Goal: Task Accomplishment & Management: Manage account settings

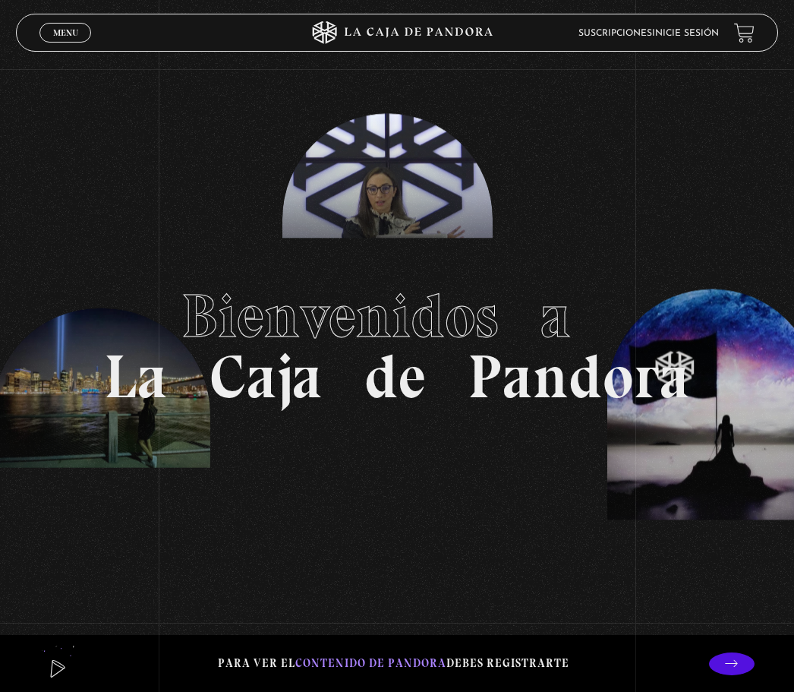
click at [74, 33] on span "Menu" at bounding box center [65, 32] width 25 height 9
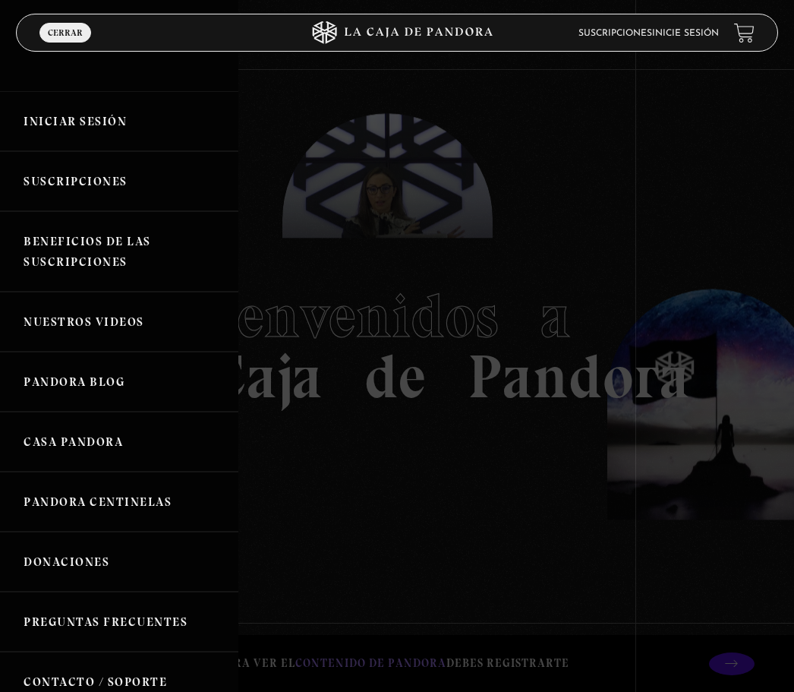
click at [74, 118] on link "Iniciar Sesión" at bounding box center [119, 121] width 238 height 60
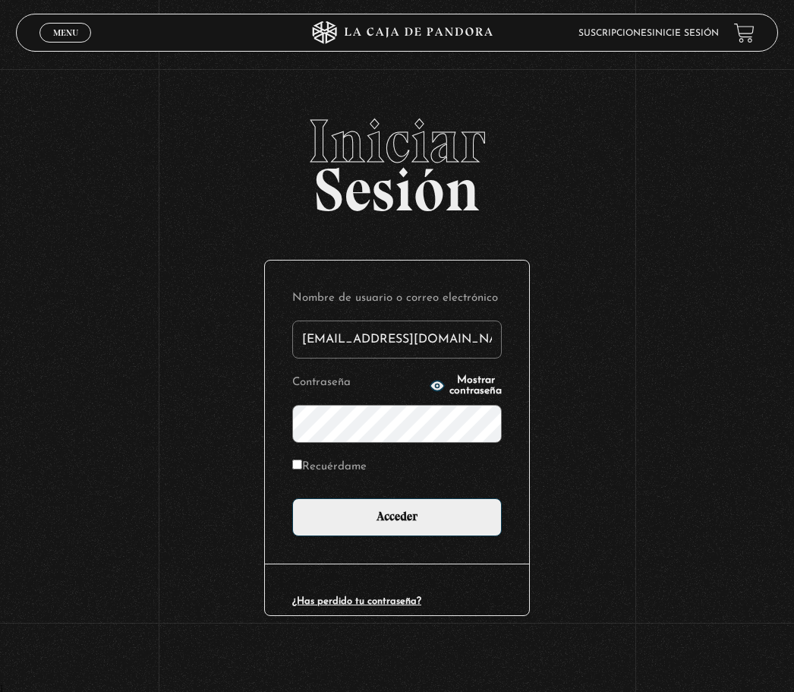
type input "[EMAIL_ADDRESS][DOMAIN_NAME]"
click at [397, 525] on input "Acceder" at bounding box center [397, 517] width 210 height 38
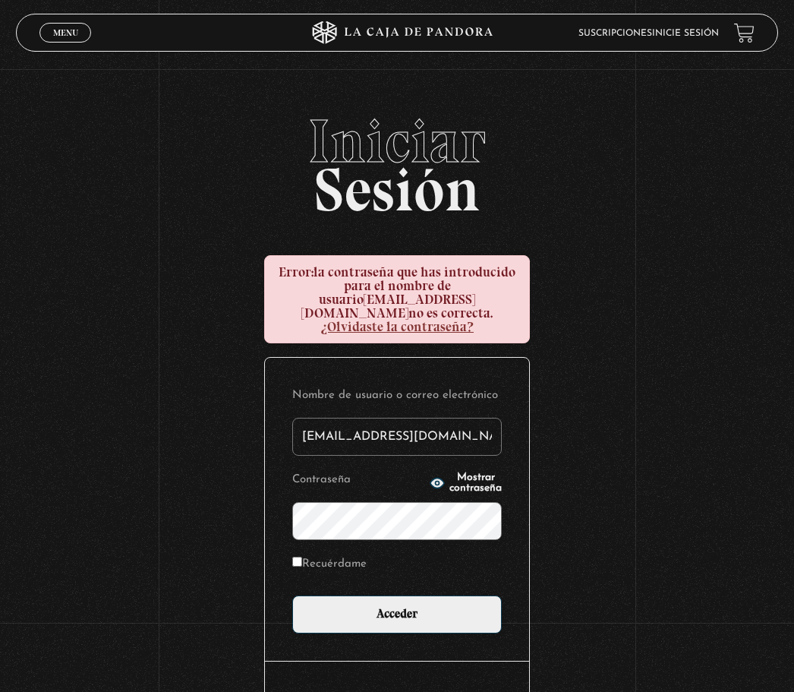
click at [474, 320] on link "¿Olvidaste la contraseña?" at bounding box center [397, 326] width 153 height 17
click at [456, 431] on input "[EMAIL_ADDRESS][DOMAIN_NAME]" at bounding box center [397, 437] width 210 height 38
type input "gemma_hdz"
click at [397, 608] on input "Acceder" at bounding box center [397, 614] width 210 height 38
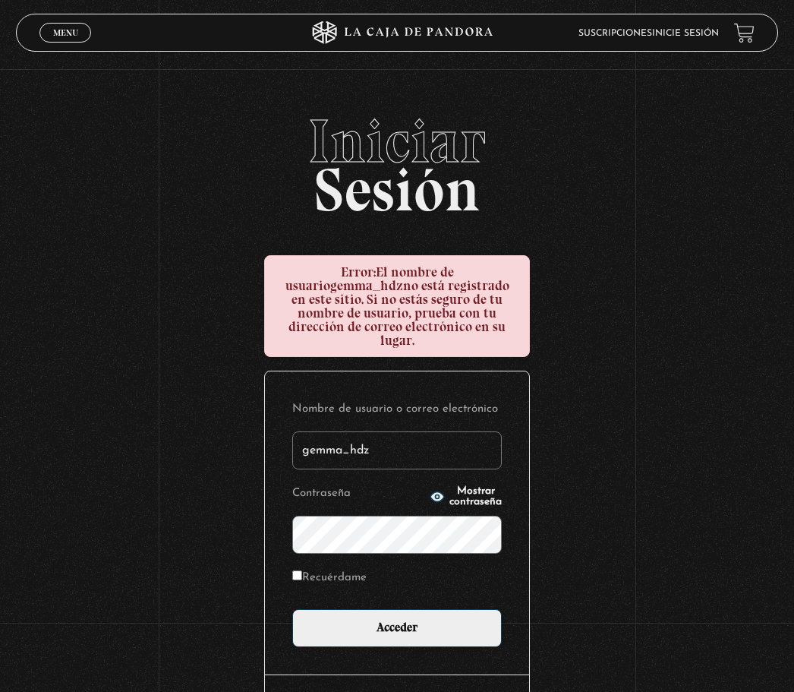
click at [397, 622] on input "Acceder" at bounding box center [397, 628] width 210 height 38
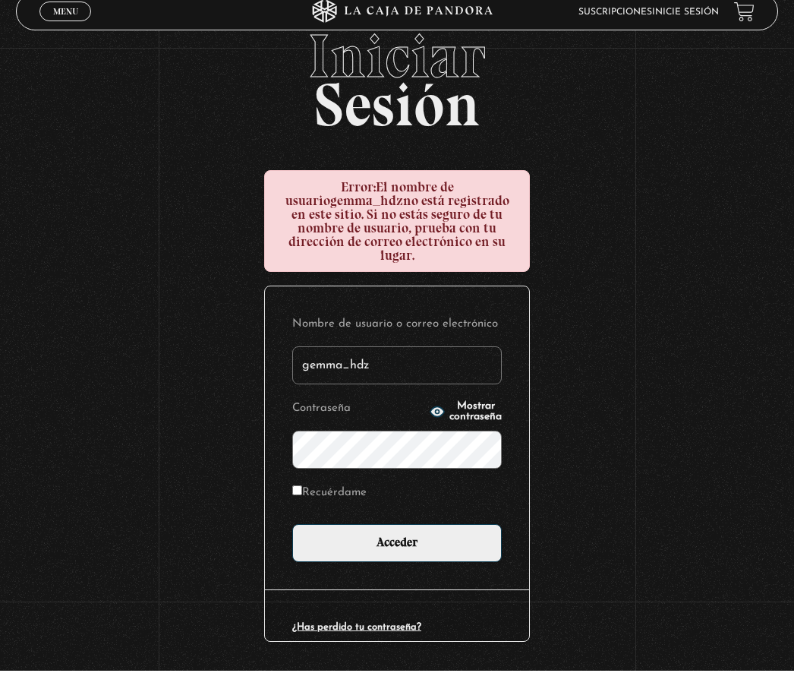
scroll to position [105, 0]
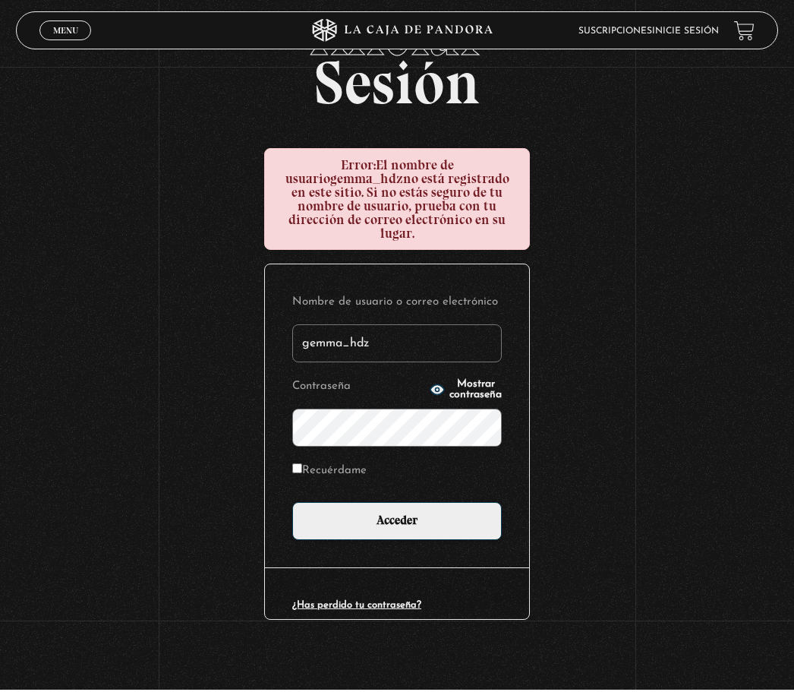
click at [352, 589] on div "¿Has perdido tu contraseña?" at bounding box center [397, 596] width 264 height 52
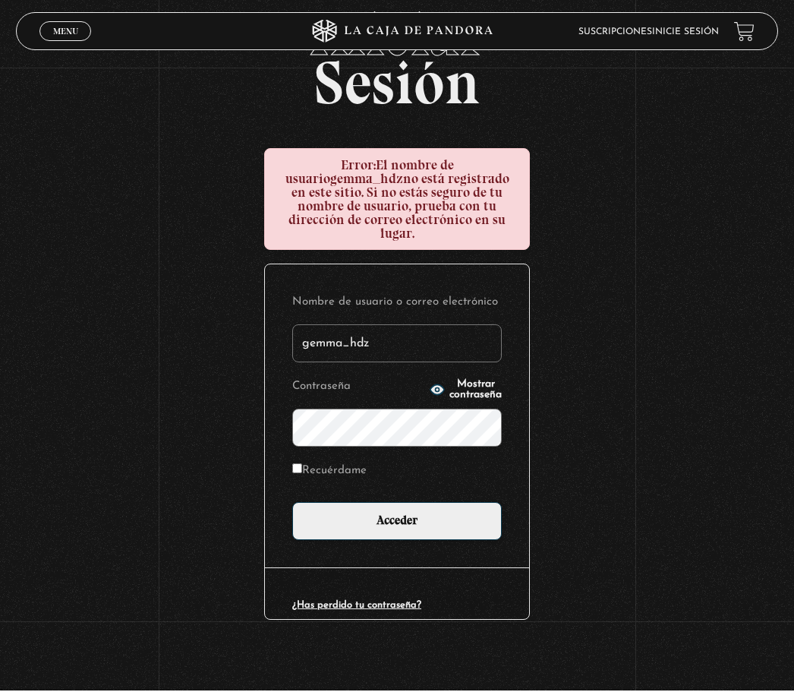
scroll to position [54, 0]
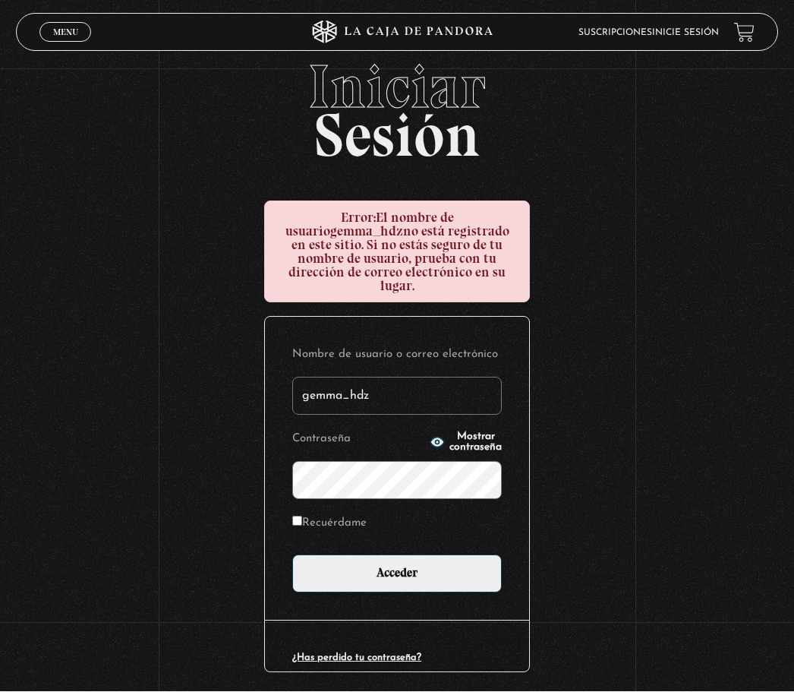
click at [414, 653] on link "¿Has perdido tu contraseña?" at bounding box center [356, 658] width 129 height 10
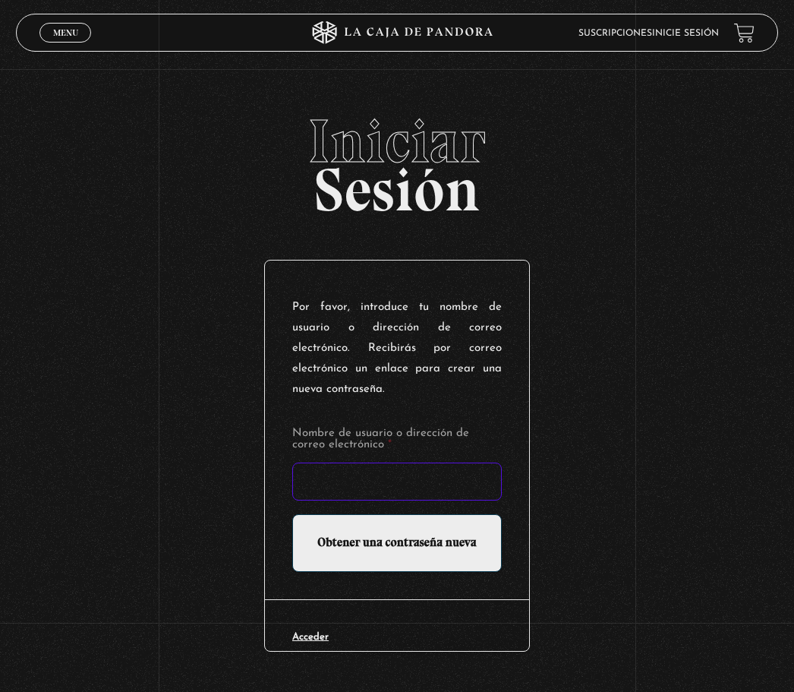
click at [463, 468] on input "Nombre de usuario o dirección de correo electrónico *" at bounding box center [397, 482] width 210 height 38
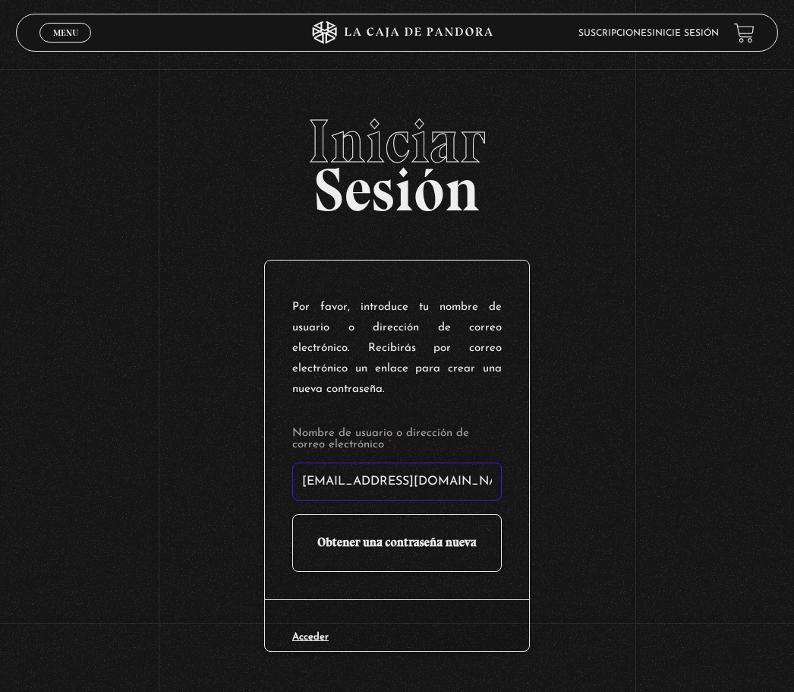
type input "gemma_hdz@hotmail.com"
click at [451, 531] on input "Obtener una contraseña nueva" at bounding box center [397, 543] width 210 height 58
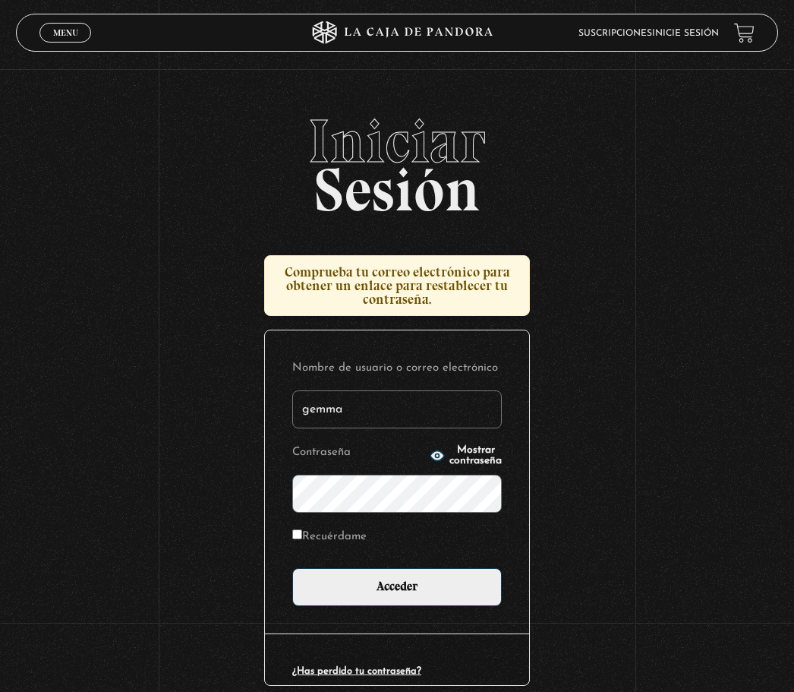
type input "gemma"
click at [380, 569] on form "Nombre de usuario o correo electrónico gemma Contraseña Mostrar contraseña Recu…" at bounding box center [397, 482] width 210 height 248
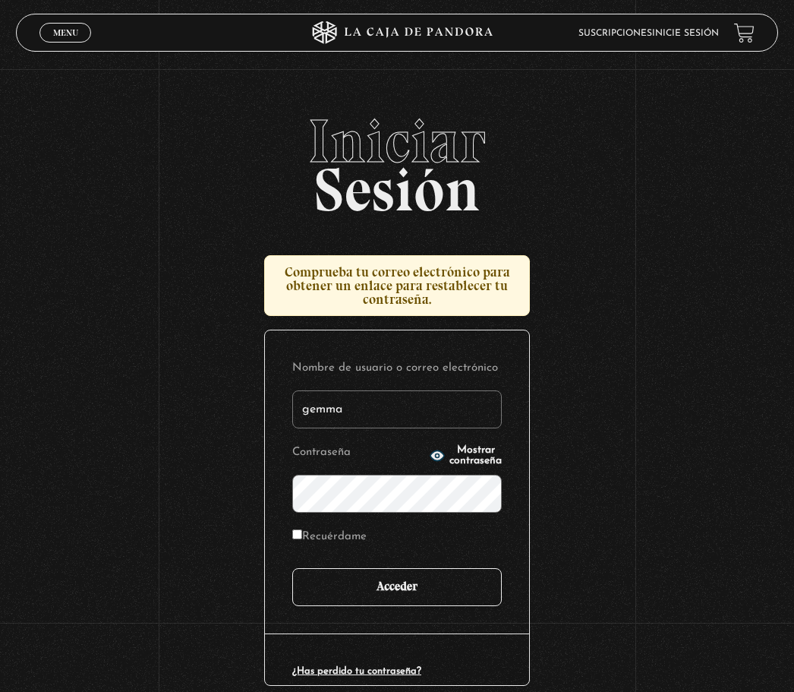
click at [466, 592] on input "Acceder" at bounding box center [397, 587] width 210 height 38
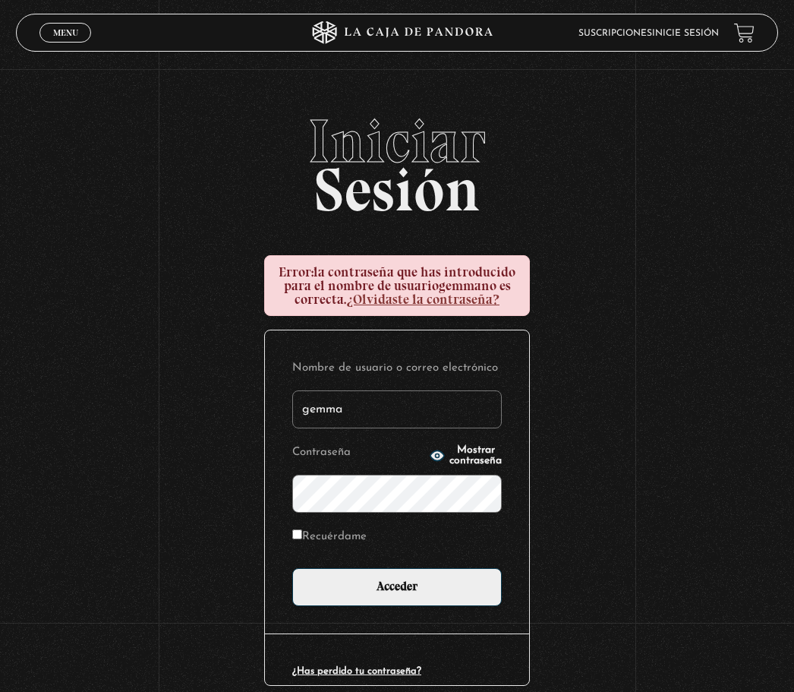
click at [478, 308] on link "¿Olvidaste la contraseña?" at bounding box center [422, 299] width 153 height 17
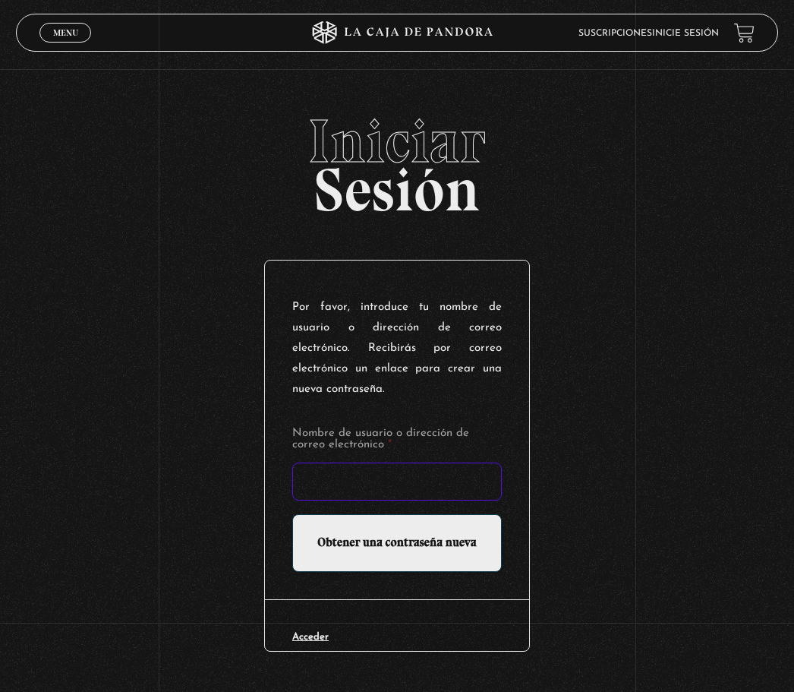
click at [381, 464] on input "Nombre de usuario o dirección de correo electrónico *" at bounding box center [397, 482] width 210 height 38
type input "gemma_hdz@hotmail.com"
click at [397, 530] on input "Obtener una contraseña nueva" at bounding box center [397, 543] width 210 height 58
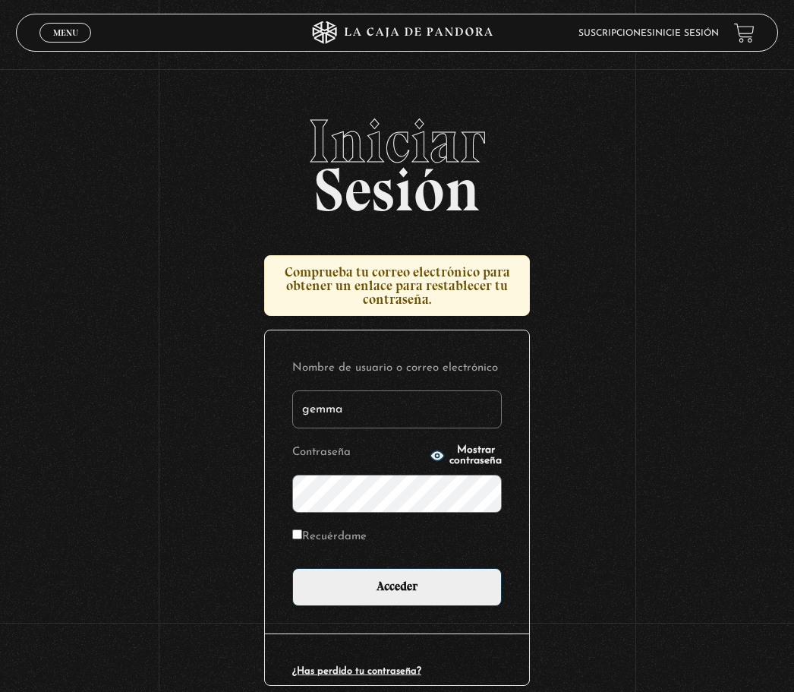
click at [407, 416] on input "gemma" at bounding box center [397, 409] width 210 height 38
click at [425, 420] on input "gemma" at bounding box center [397, 409] width 210 height 38
type input "g"
type input "gemma_hdz"
click at [295, 539] on input "Recuérdame" at bounding box center [297, 534] width 10 height 10
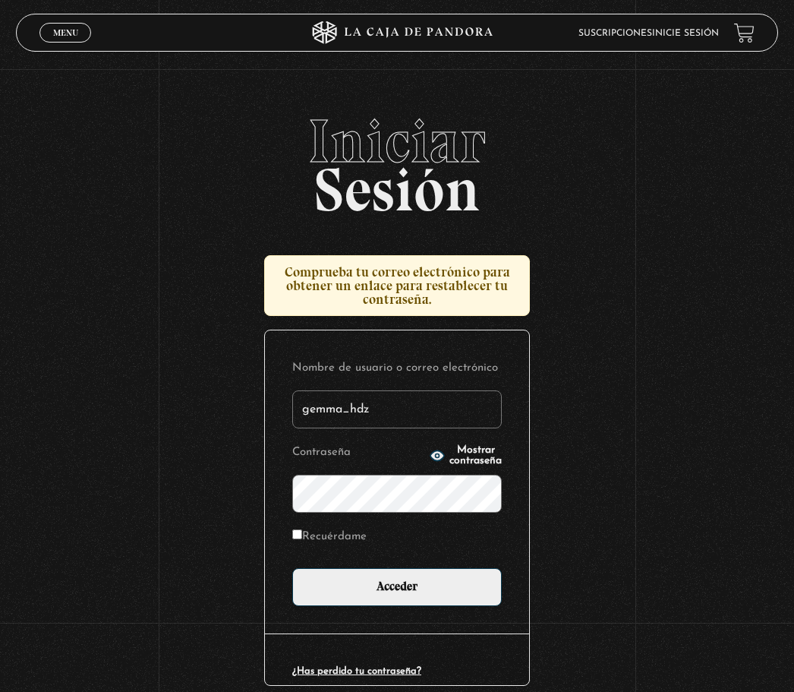
checkbox input "true"
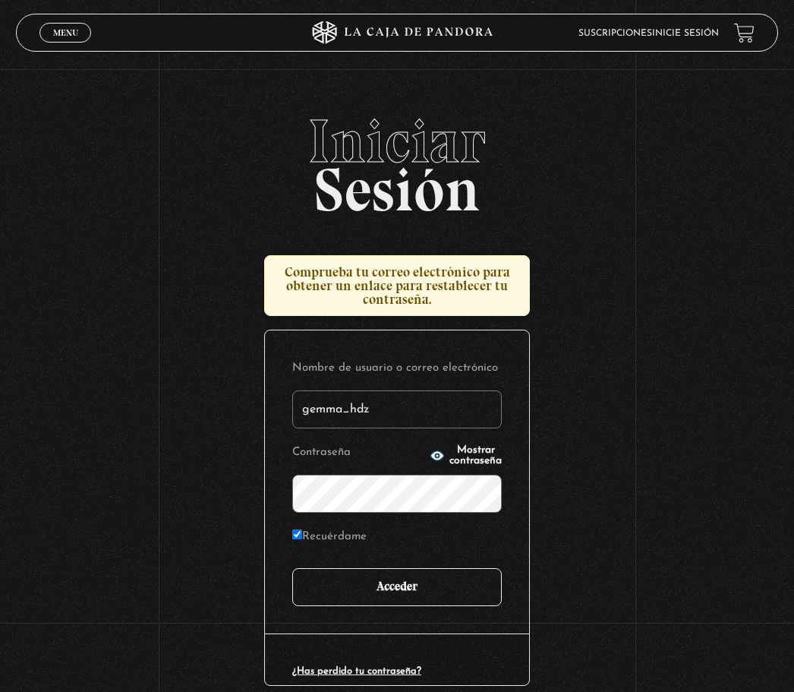
click at [354, 602] on input "Acceder" at bounding box center [397, 587] width 210 height 38
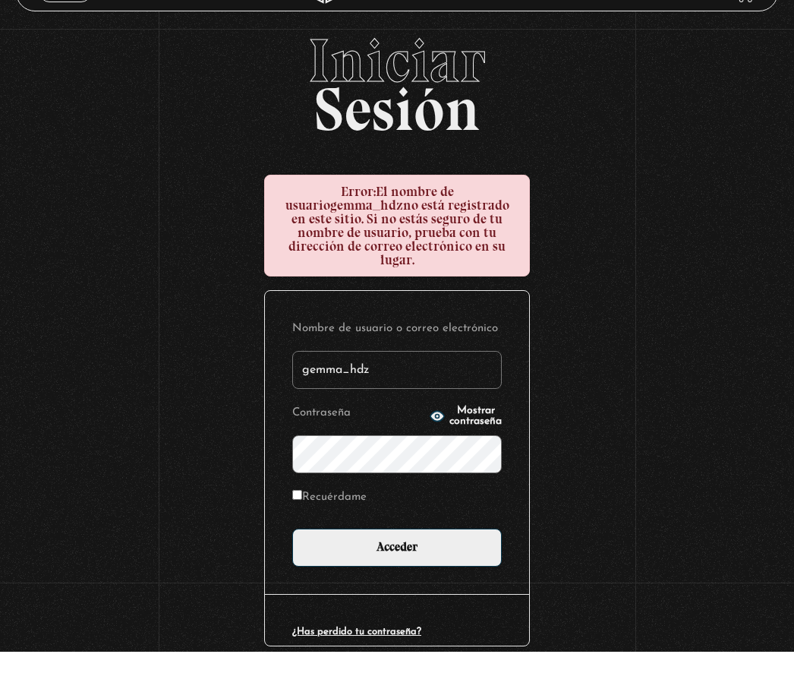
scroll to position [40, 0]
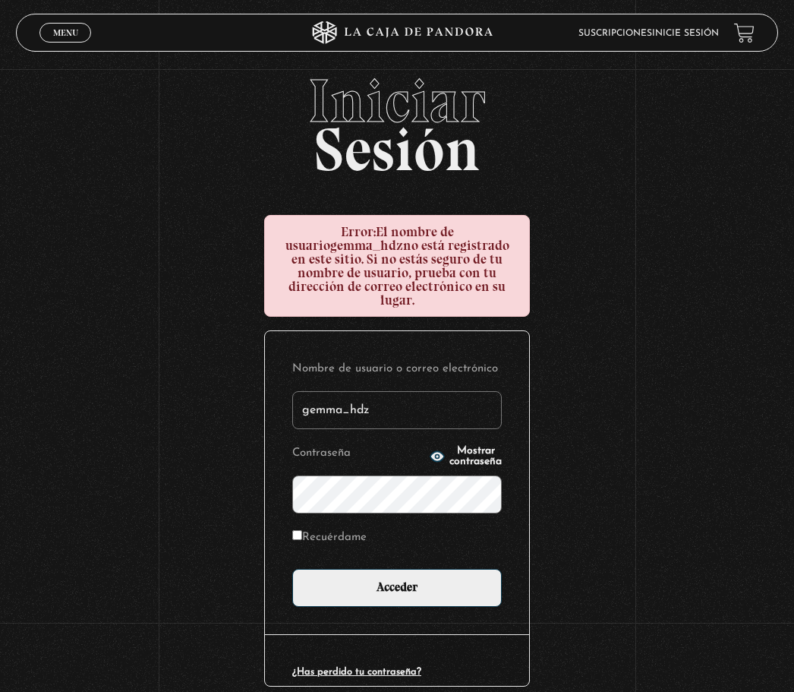
click at [573, 359] on div "Iniciar Sesión Error: El nombre de usuario gemma_hdz no está registrado en este…" at bounding box center [397, 413] width 794 height 684
click at [466, 404] on input "gemma_hdz" at bounding box center [397, 411] width 210 height 38
click at [467, 405] on input "gemma_hdz" at bounding box center [397, 411] width 210 height 38
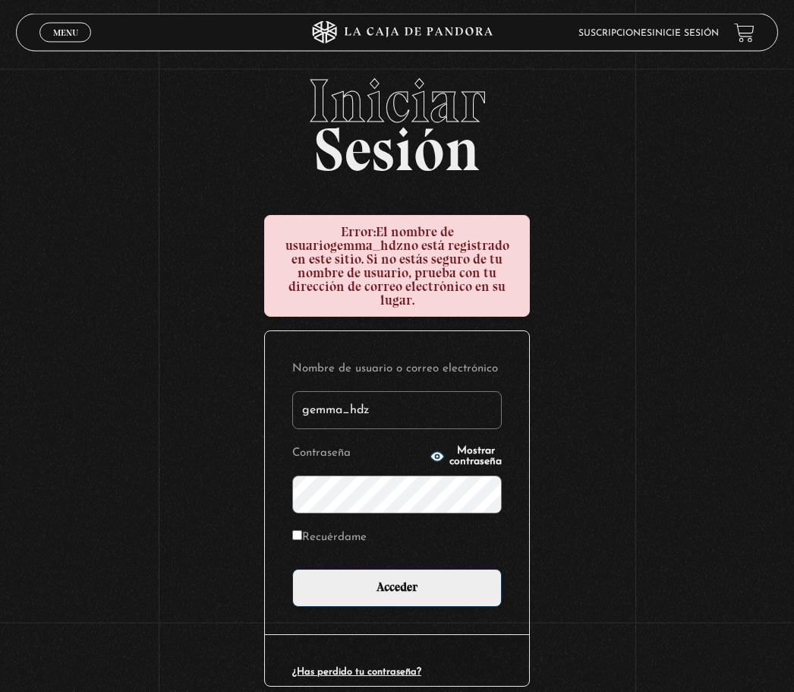
click at [404, 403] on input "gemma_hdz" at bounding box center [397, 411] width 210 height 38
type input "[EMAIL_ADDRESS][DOMAIN_NAME]"
click at [397, 582] on input "Acceder" at bounding box center [397, 589] width 210 height 38
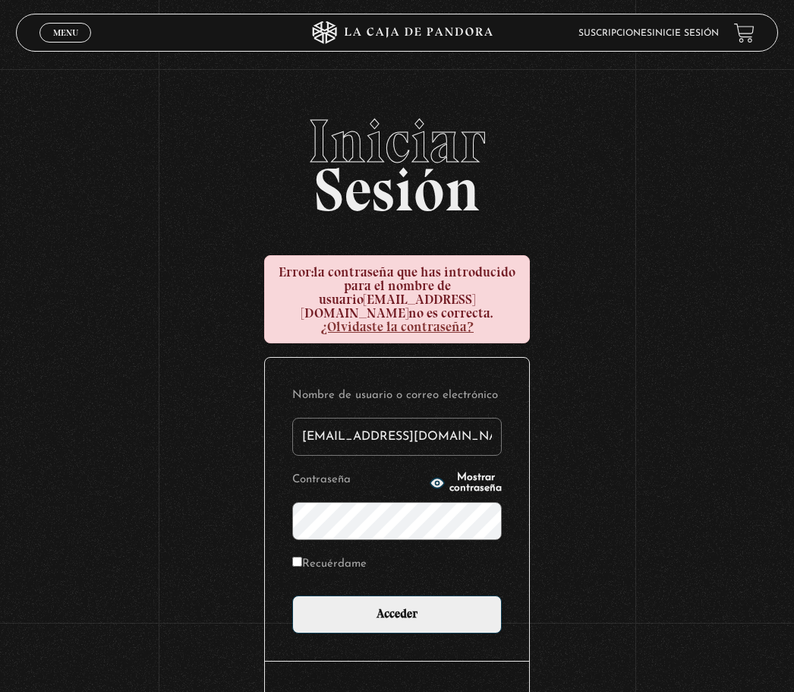
click at [652, 317] on div "Iniciar Sesión Error: la contraseña que has introducido para el nombre de usuar…" at bounding box center [397, 446] width 794 height 671
click at [468, 483] on button "Mostrar contraseña" at bounding box center [466, 482] width 72 height 21
click at [469, 484] on button "Mostrar contraseña" at bounding box center [466, 482] width 72 height 21
click at [466, 482] on span "Mostrar contraseña" at bounding box center [476, 482] width 52 height 21
click at [397, 608] on input "Acceder" at bounding box center [397, 614] width 210 height 38
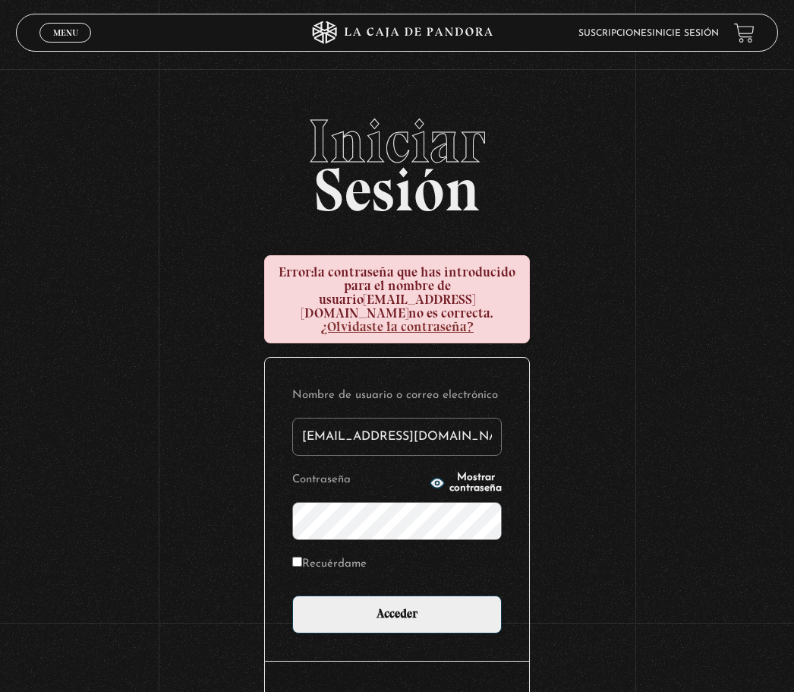
click at [0, 0] on html "ingresar al sitio Ver Video Más Información Solicitar Por favor coloque su disp…" at bounding box center [397, 394] width 794 height 789
